Goal: Information Seeking & Learning: Learn about a topic

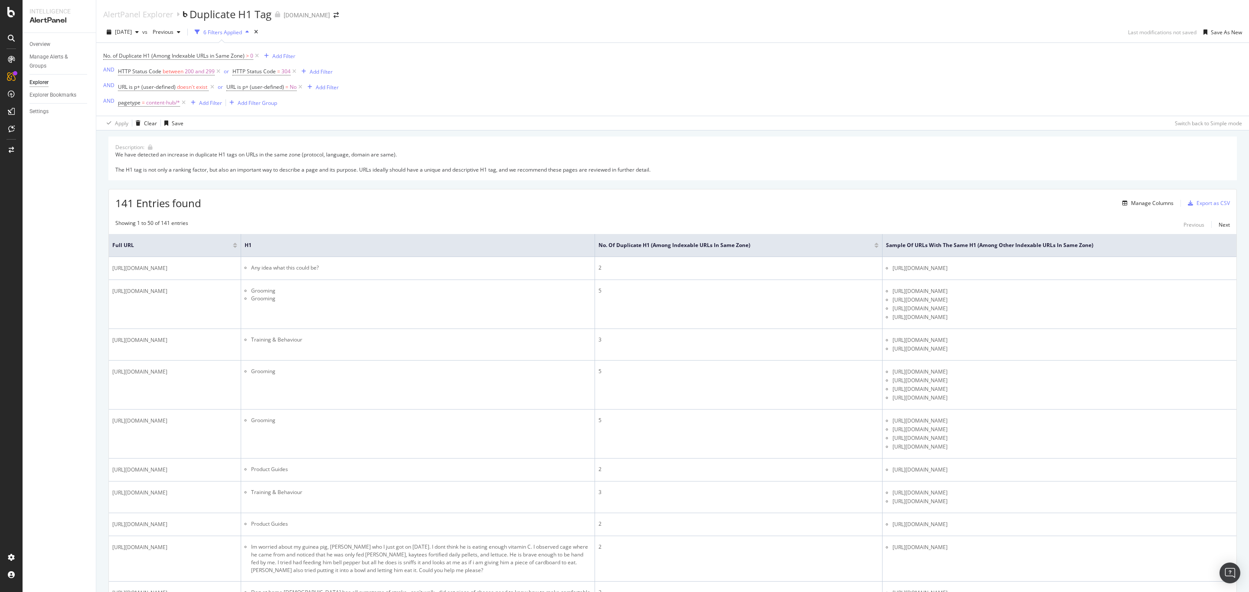
scroll to position [520, 0]
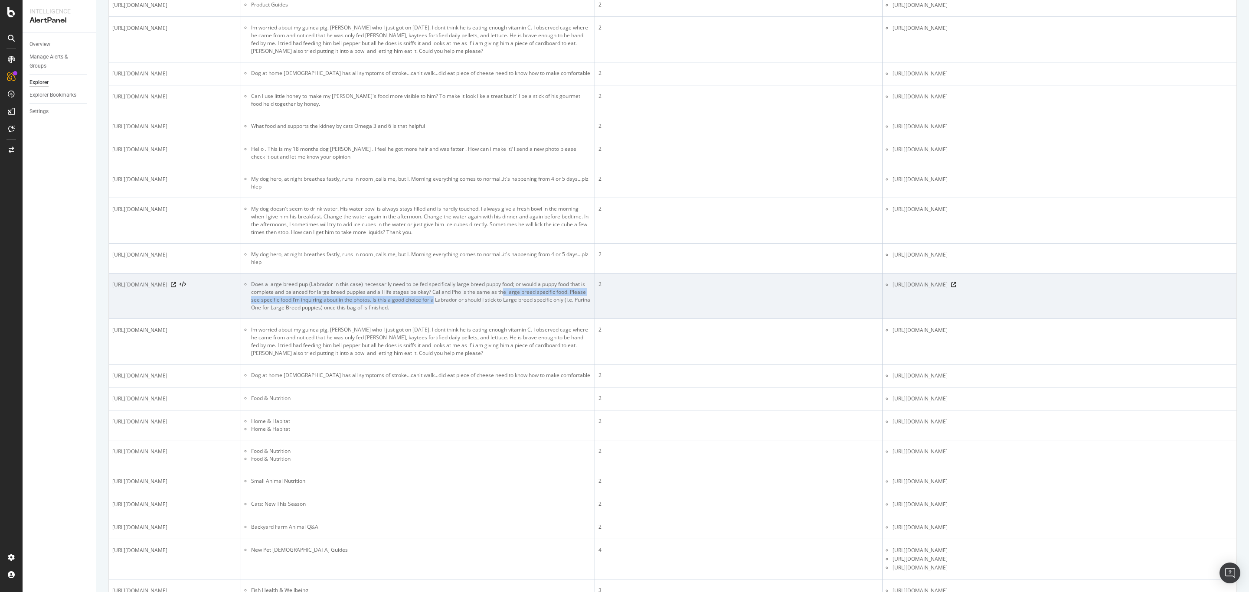
click at [454, 312] on li "Does a large breed pup (Labrador in this case) necessarily need to be fed speci…" at bounding box center [421, 296] width 340 height 31
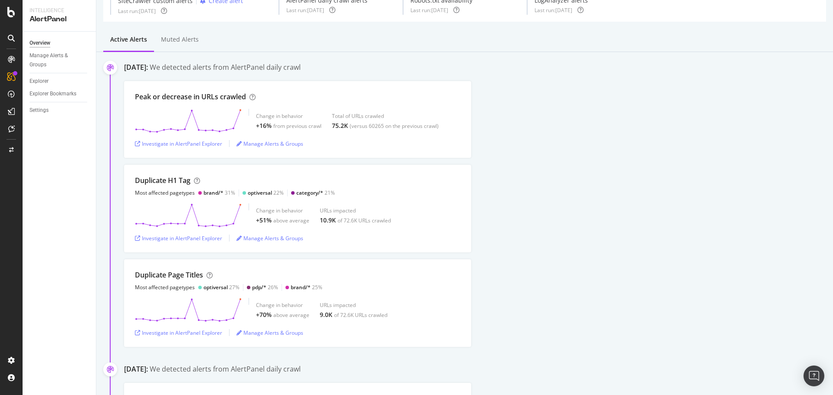
scroll to position [44, 0]
click at [211, 334] on div "Investigate in AlertPanel Explorer" at bounding box center [178, 332] width 87 height 7
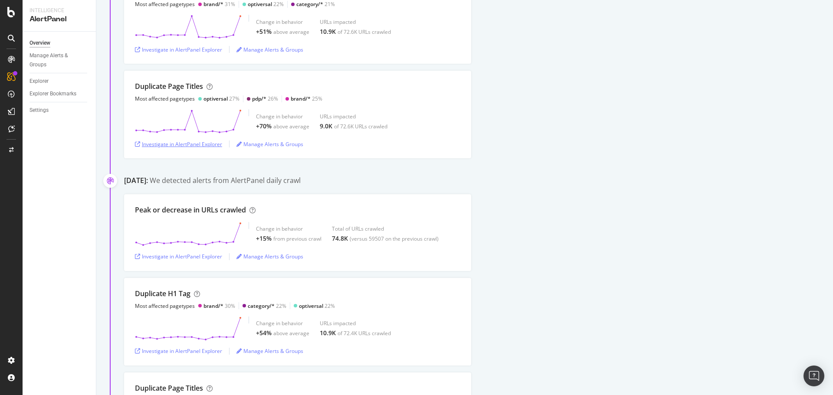
scroll to position [174, 0]
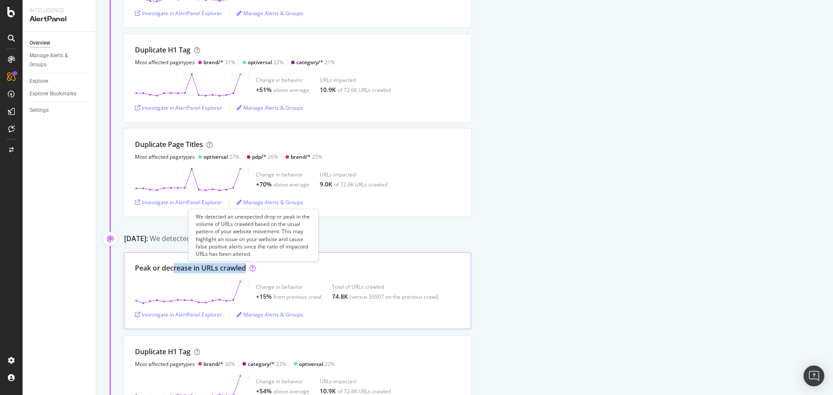
drag, startPoint x: 173, startPoint y: 266, endPoint x: 267, endPoint y: 265, distance: 93.7
click at [264, 265] on div "Peak or decrease in URLs crawled" at bounding box center [297, 268] width 325 height 10
click at [274, 266] on div "Peak or decrease in URLs crawled" at bounding box center [297, 268] width 325 height 10
click at [204, 314] on div "Investigate in AlertPanel Explorer" at bounding box center [178, 314] width 87 height 7
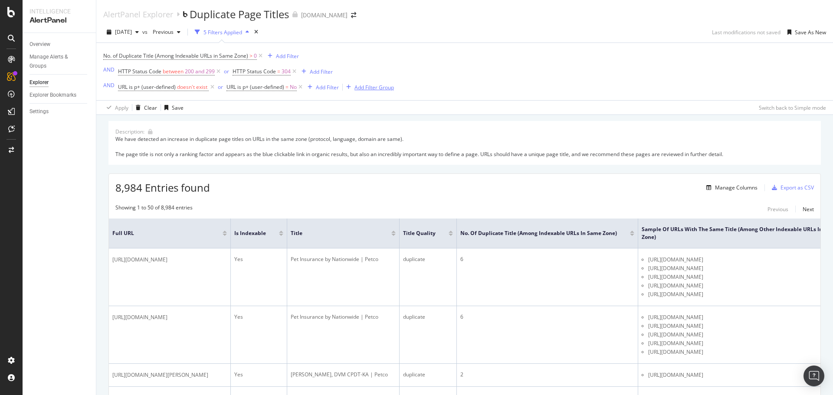
click at [369, 87] on div "Add Filter Group" at bounding box center [373, 87] width 39 height 7
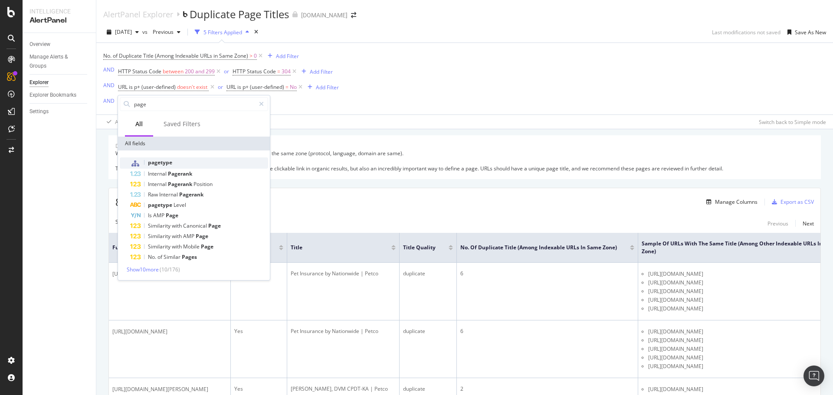
type input "page"
click at [153, 162] on span "pagetype" at bounding box center [160, 162] width 24 height 7
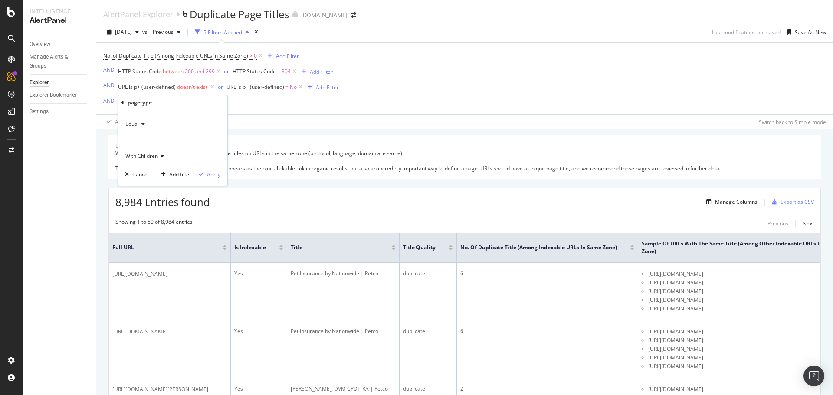
click at [147, 138] on div at bounding box center [172, 140] width 95 height 14
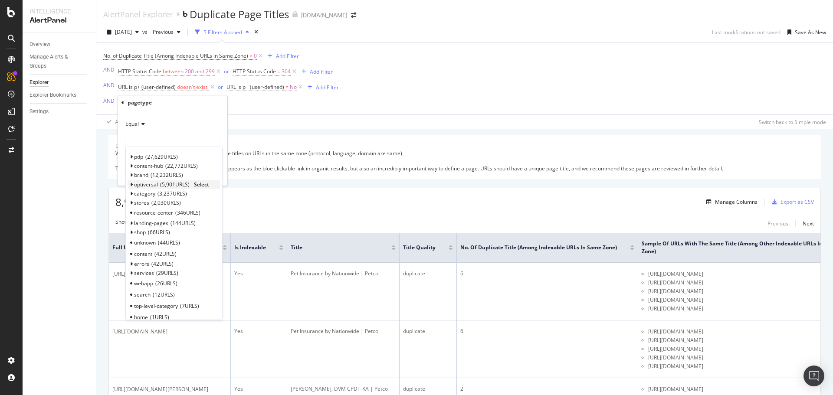
click at [149, 183] on span "optiversal" at bounding box center [146, 184] width 24 height 7
click at [200, 183] on span "Select" at bounding box center [201, 184] width 15 height 7
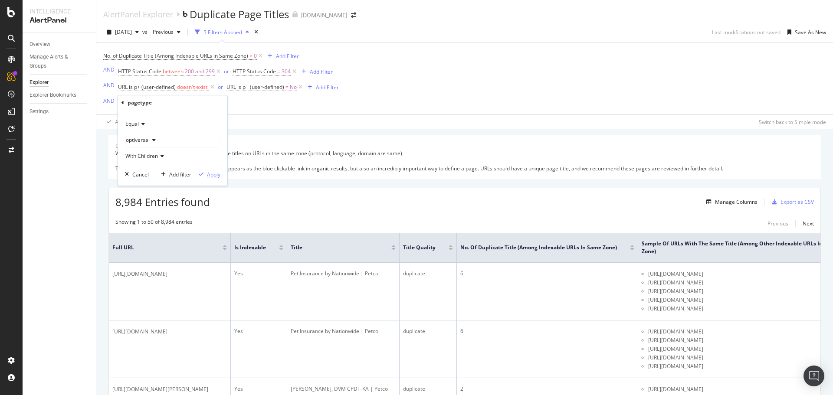
click at [215, 173] on div "Apply" at bounding box center [213, 174] width 13 height 7
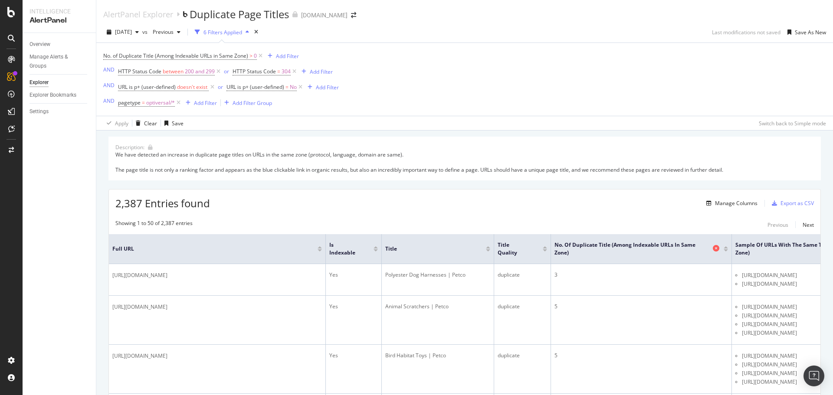
drag, startPoint x: 732, startPoint y: 249, endPoint x: 716, endPoint y: 249, distance: 16.0
click at [716, 249] on tr "Full URL Is Indexable Title Title Quality No. of Duplicate Title (Among Indexab…" at bounding box center [529, 249] width 840 height 30
click at [715, 249] on icon at bounding box center [716, 248] width 7 height 7
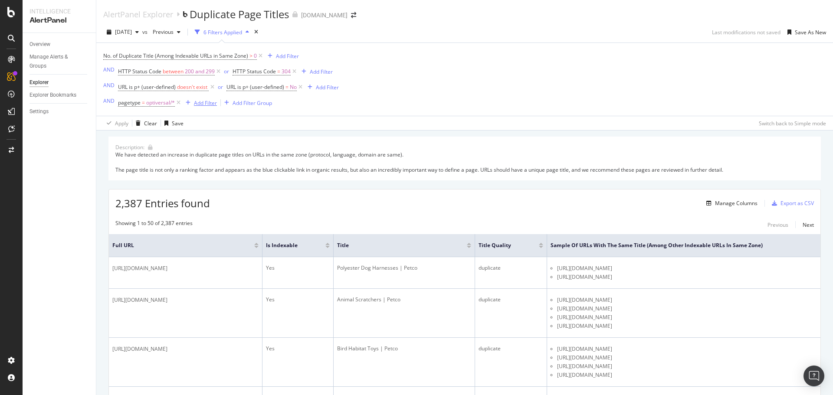
click at [196, 104] on div "Add Filter" at bounding box center [205, 102] width 23 height 7
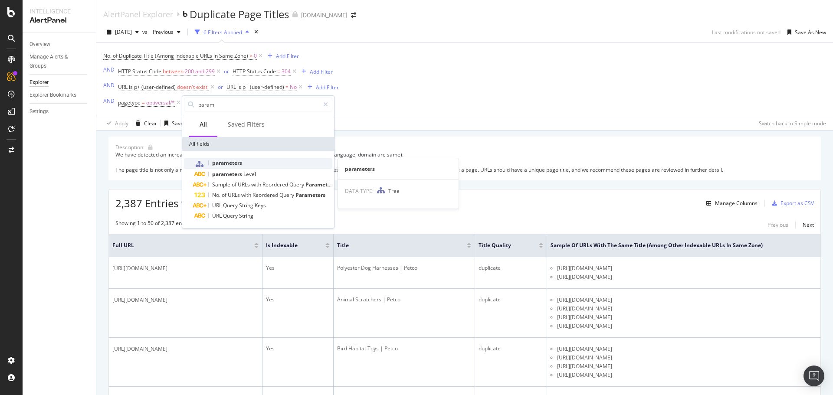
type input "param"
click at [219, 164] on span "parameters" at bounding box center [227, 162] width 30 height 7
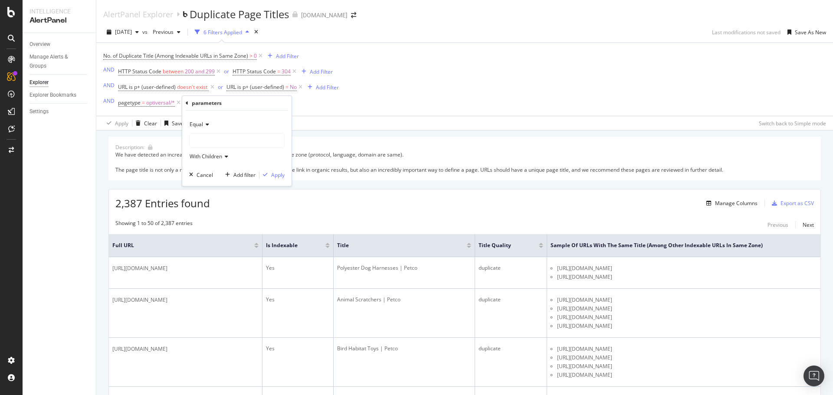
click at [212, 138] on div at bounding box center [237, 141] width 95 height 14
click at [205, 157] on span "clean" at bounding box center [204, 158] width 13 height 7
click at [275, 177] on div "Apply" at bounding box center [277, 174] width 13 height 7
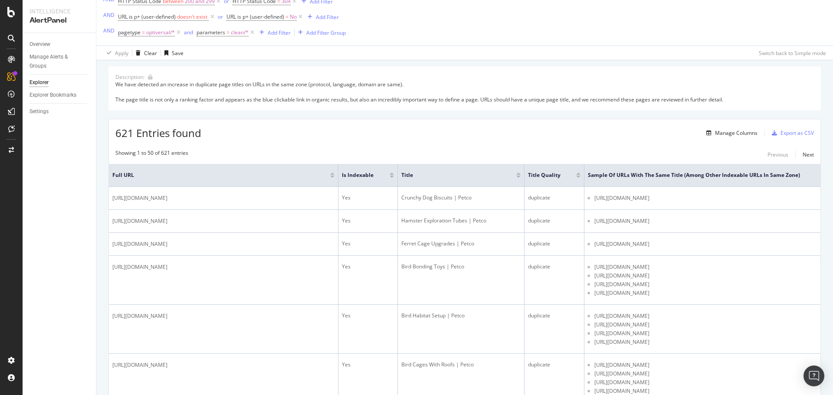
scroll to position [87, 0]
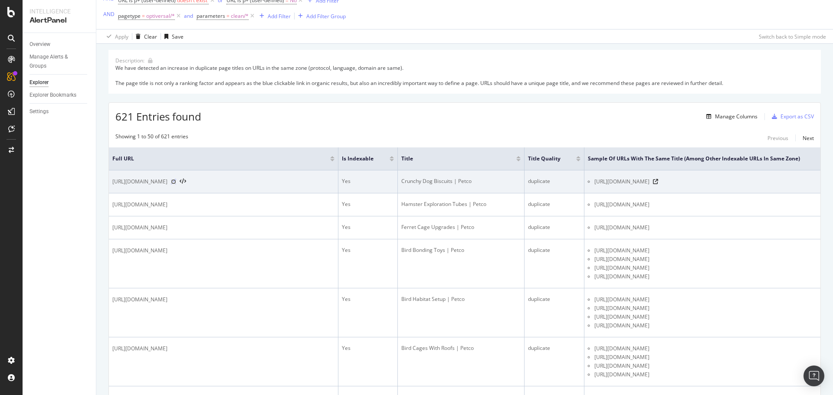
click at [176, 184] on icon at bounding box center [173, 181] width 5 height 5
click at [771, 186] on div "[URL][DOMAIN_NAME]" at bounding box center [705, 181] width 222 height 9
click at [658, 184] on icon at bounding box center [655, 181] width 5 height 5
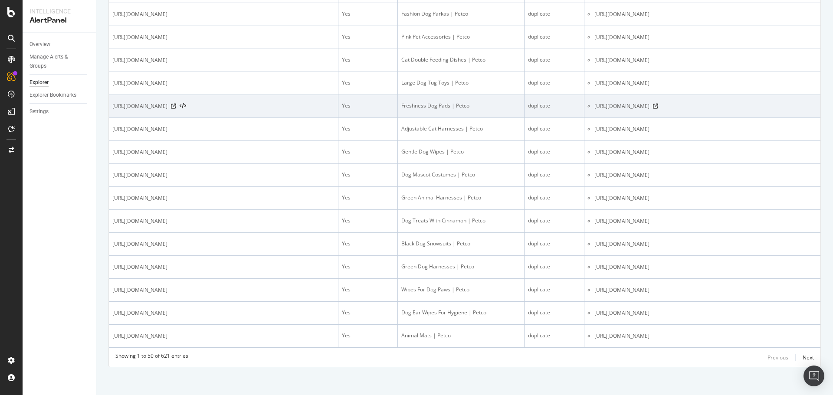
scroll to position [1519, 0]
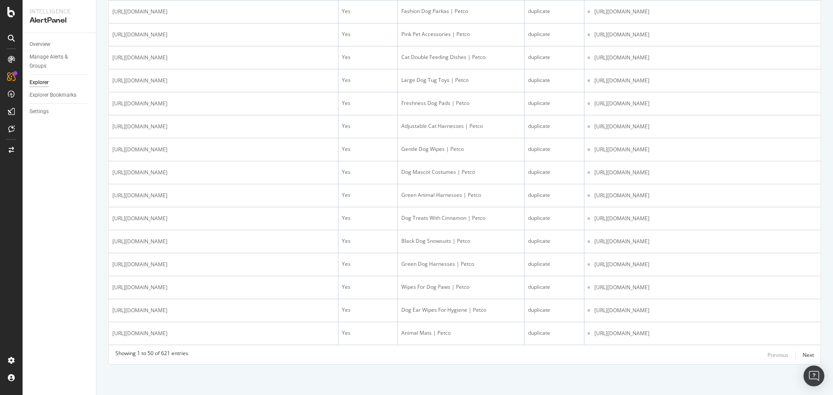
drag, startPoint x: 688, startPoint y: 215, endPoint x: 316, endPoint y: 365, distance: 401.4
click at [802, 354] on div "Next" at bounding box center [807, 354] width 11 height 7
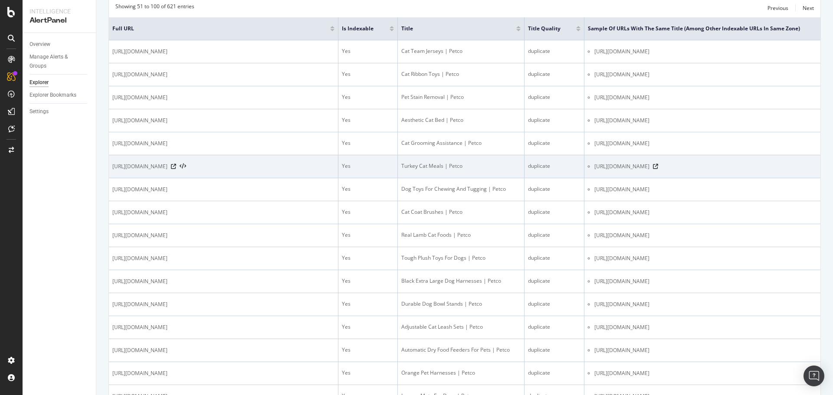
scroll to position [0, 0]
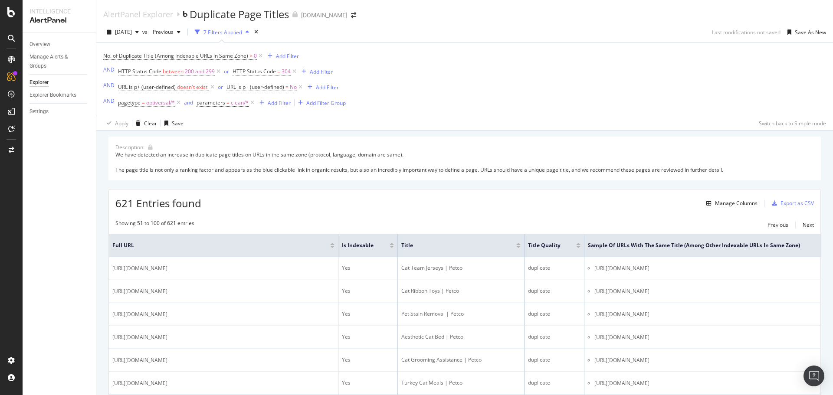
click at [161, 101] on span "optiversal/*" at bounding box center [160, 103] width 29 height 12
click at [145, 137] on span "optiversal" at bounding box center [138, 138] width 24 height 7
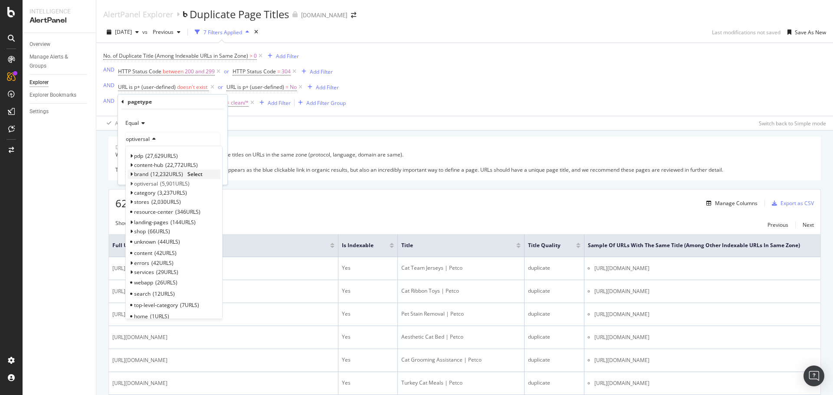
click at [170, 173] on span "12,232 URLS" at bounding box center [167, 173] width 33 height 7
click at [199, 172] on span "Select" at bounding box center [194, 173] width 15 height 7
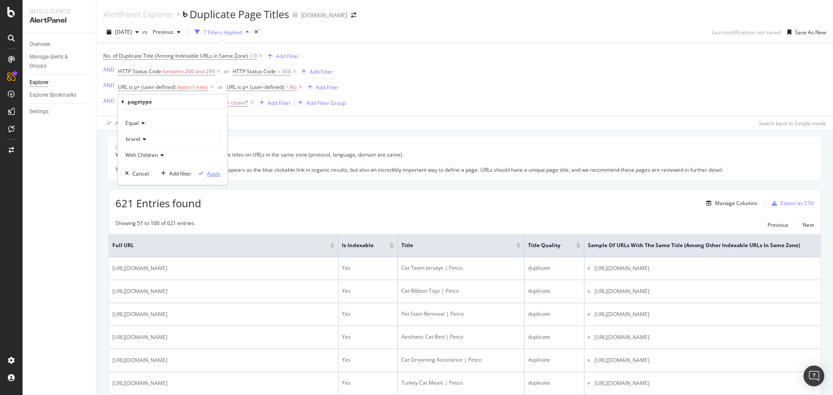
click at [210, 175] on div "Apply" at bounding box center [213, 173] width 13 height 7
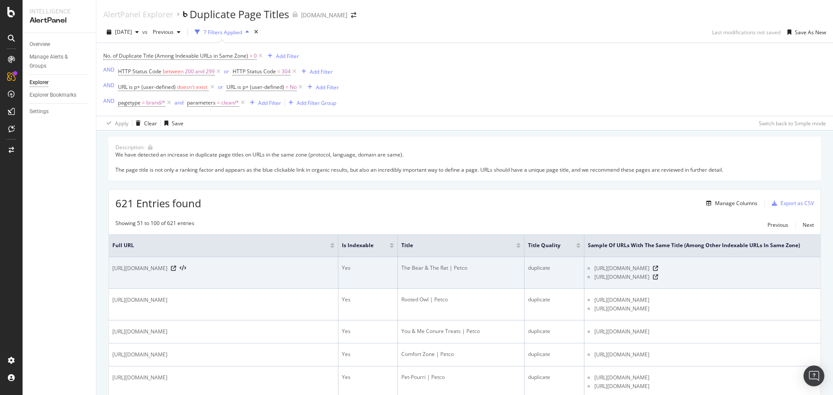
drag, startPoint x: 225, startPoint y: 275, endPoint x: 288, endPoint y: 283, distance: 63.9
click at [167, 273] on span "[URL][DOMAIN_NAME]" at bounding box center [139, 268] width 55 height 9
click at [270, 269] on td "[URL][DOMAIN_NAME]" at bounding box center [223, 273] width 229 height 32
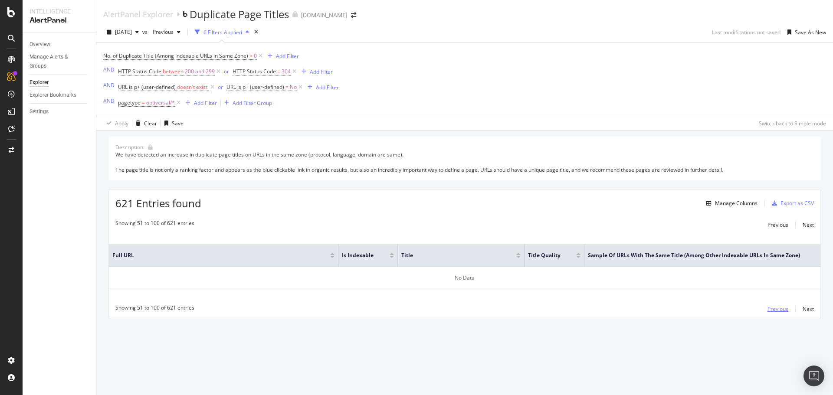
click at [783, 307] on div "Previous" at bounding box center [777, 308] width 21 height 7
click at [103, 203] on div "Description: We have detected an increase in duplicate page titles on URLs in t…" at bounding box center [464, 240] width 736 height 219
click at [179, 104] on icon at bounding box center [178, 102] width 7 height 9
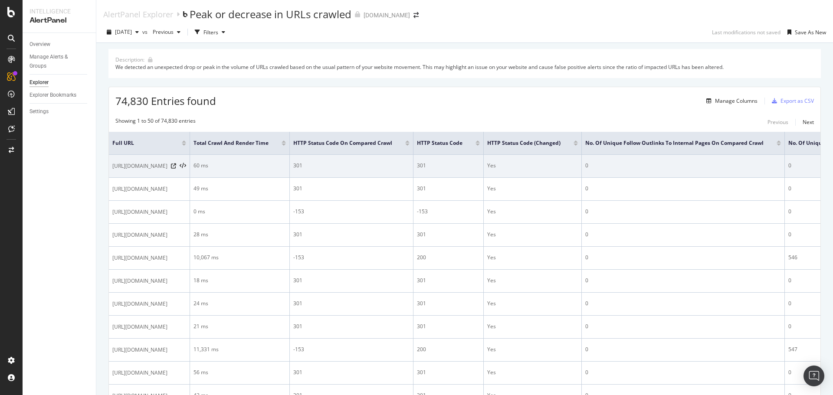
drag, startPoint x: 744, startPoint y: 172, endPoint x: 782, endPoint y: 183, distance: 39.6
click at [828, 175] on div "AlertPanel Explorer Peak or decrease in URLs crawled petco.com 2025 Aug. 11th v…" at bounding box center [464, 197] width 736 height 395
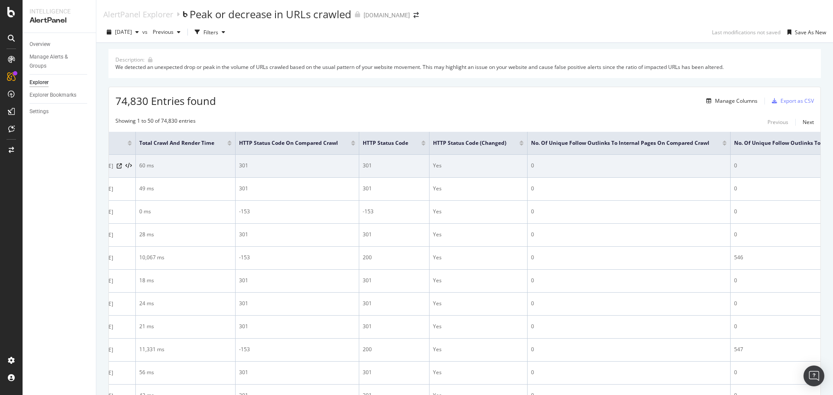
scroll to position [0, 6]
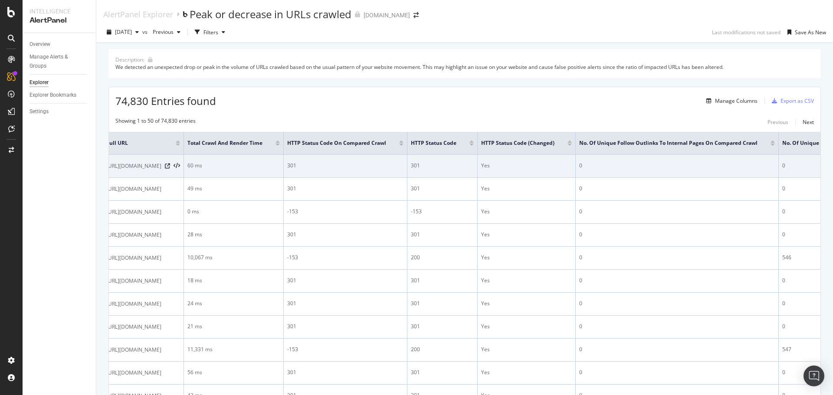
drag, startPoint x: 154, startPoint y: 177, endPoint x: 152, endPoint y: 173, distance: 5.2
click at [112, 169] on span "https://www.petco.com/content/petco/PetcoStore/en_US/pet-services/resource-cent…" at bounding box center [133, 166] width 55 height 9
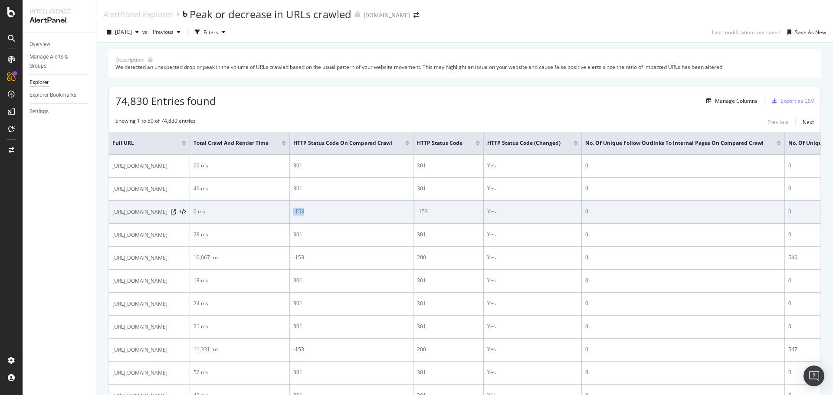
drag, startPoint x: 429, startPoint y: 220, endPoint x: 442, endPoint y: 221, distance: 13.5
click at [409, 216] on div "-153" at bounding box center [351, 212] width 116 height 8
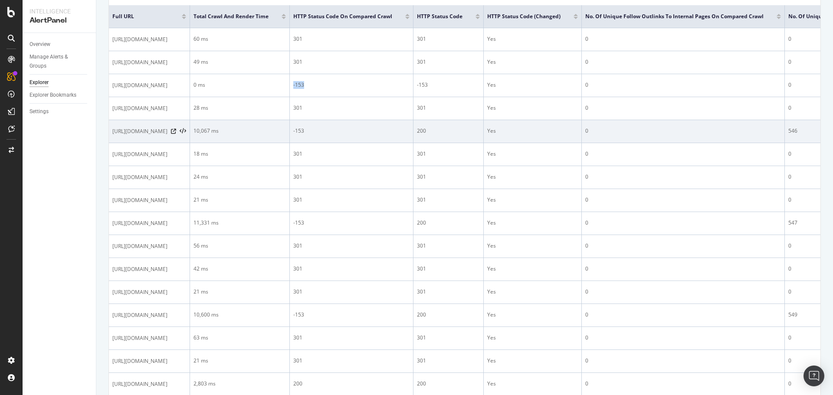
scroll to position [130, 0]
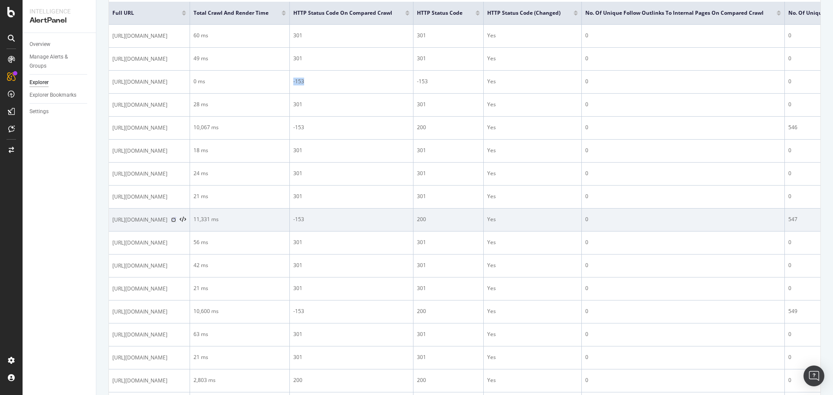
click at [176, 222] on icon at bounding box center [173, 219] width 5 height 5
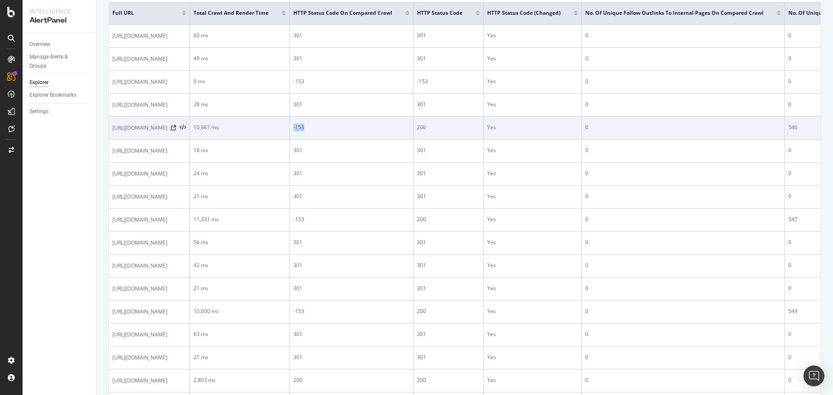
drag, startPoint x: 443, startPoint y: 156, endPoint x: 415, endPoint y: 155, distance: 28.2
click at [415, 140] on tr "https://www.petco.com/shop/en/petcostore/product/dog/dog-food/large-breed-dog-f…" at bounding box center [607, 128] width 996 height 23
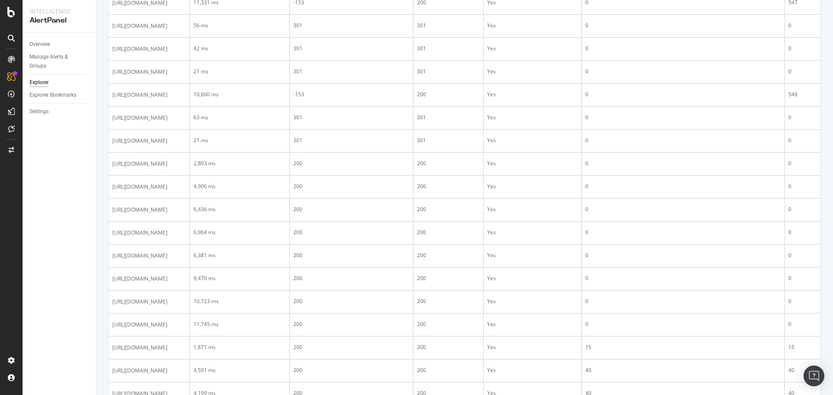
scroll to position [87, 0]
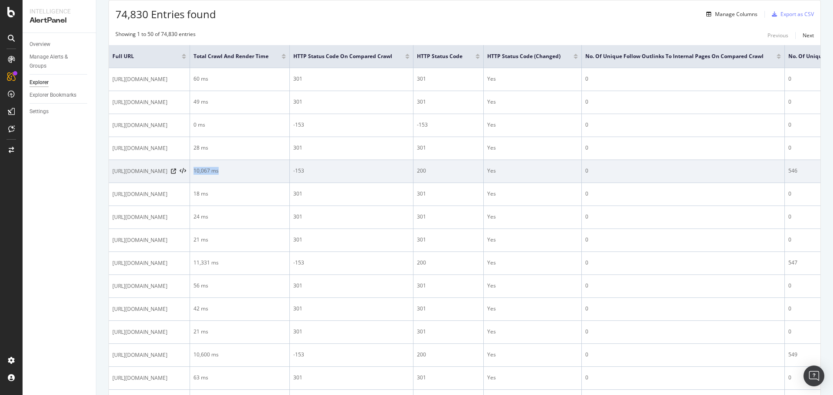
drag, startPoint x: 337, startPoint y: 195, endPoint x: 388, endPoint y: 196, distance: 50.8
click at [290, 183] on td "10,067 ms" at bounding box center [240, 171] width 100 height 23
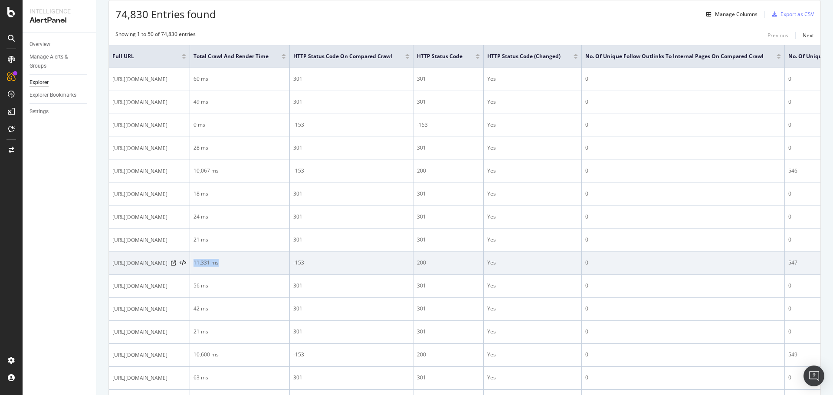
drag, startPoint x: 327, startPoint y: 323, endPoint x: 371, endPoint y: 323, distance: 43.4
click at [290, 275] on td "11,331 ms" at bounding box center [240, 263] width 100 height 23
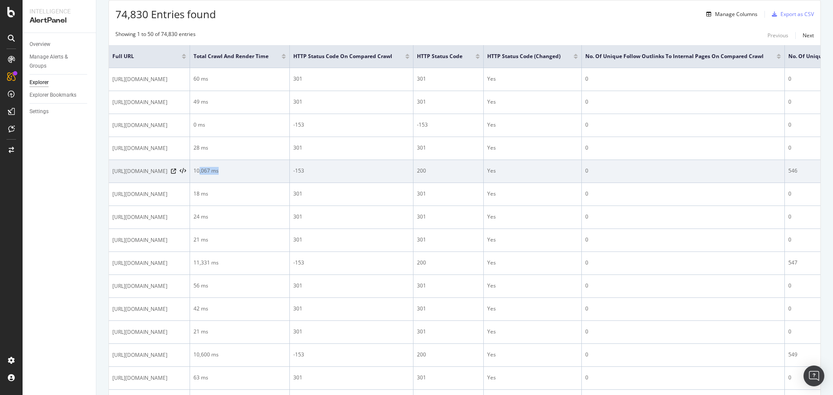
click at [286, 175] on div "10,067 ms" at bounding box center [239, 171] width 92 height 8
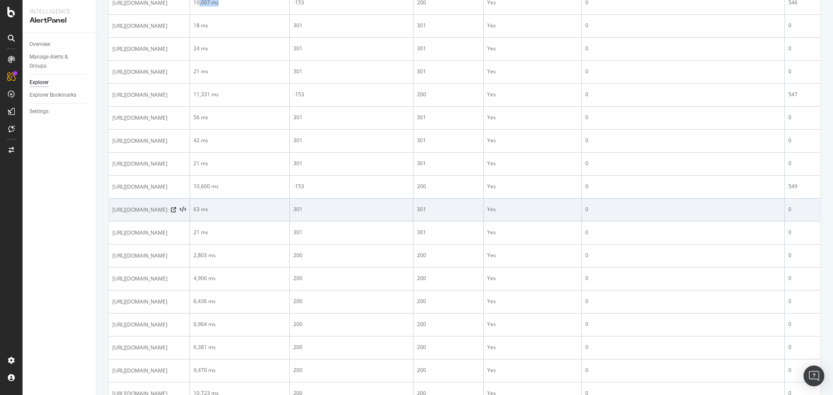
scroll to position [260, 0]
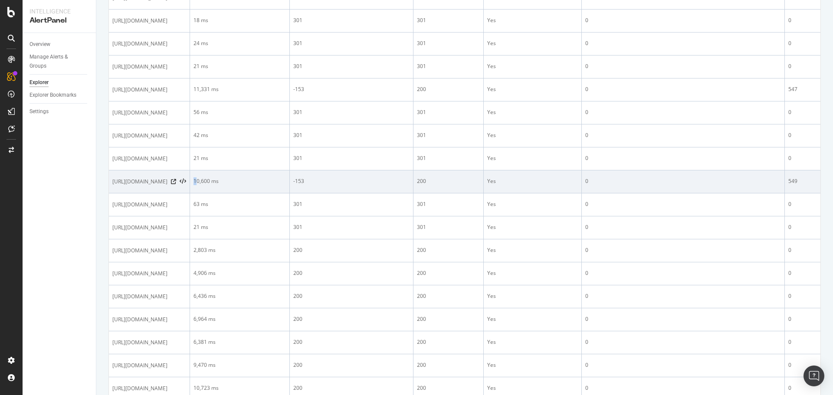
drag, startPoint x: 329, startPoint y: 269, endPoint x: 385, endPoint y: 268, distance: 55.5
click at [286, 185] on div "10,600 ms" at bounding box center [239, 181] width 92 height 8
click at [290, 193] on td "10,600 ms" at bounding box center [240, 181] width 100 height 23
